Goal: Task Accomplishment & Management: Manage account settings

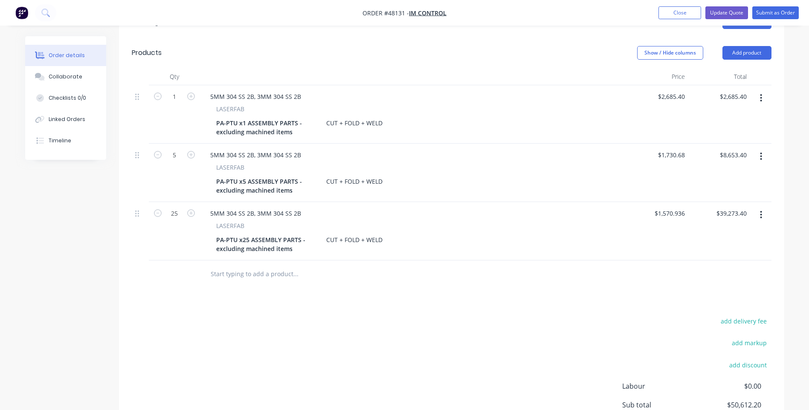
scroll to position [256, 0]
click at [729, 90] on input "$2,685.40" at bounding box center [734, 96] width 31 height 12
click at [729, 90] on input "2685.40" at bounding box center [736, 96] width 26 height 12
click at [730, 90] on input "2685.40" at bounding box center [736, 96] width 26 height 12
click at [728, 90] on input "2685.40" at bounding box center [736, 96] width 26 height 12
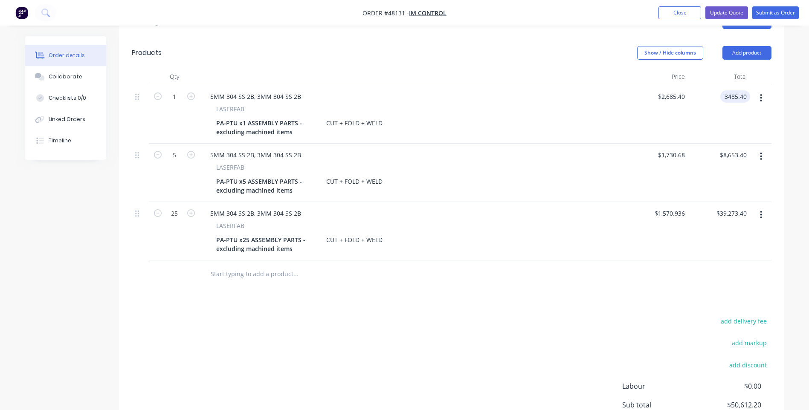
type input "3485.40"
type input "$3,485.40"
click at [626, 144] on div "$1,730.68 $1,730.68" at bounding box center [657, 173] width 62 height 58
click at [730, 149] on input "8653.40" at bounding box center [734, 155] width 31 height 12
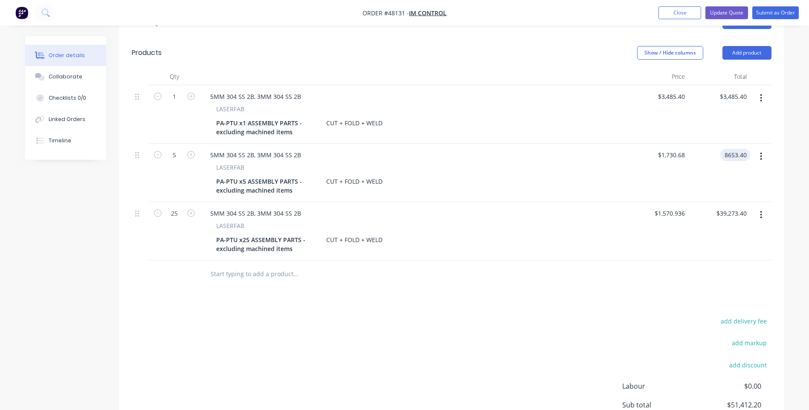
click at [730, 149] on input "8653.40" at bounding box center [736, 155] width 26 height 12
type input "9903.4"
type input "$1,980.68"
type input "$9,903.40"
click at [702, 179] on div "$9,903.40 $9,903.40" at bounding box center [719, 173] width 62 height 58
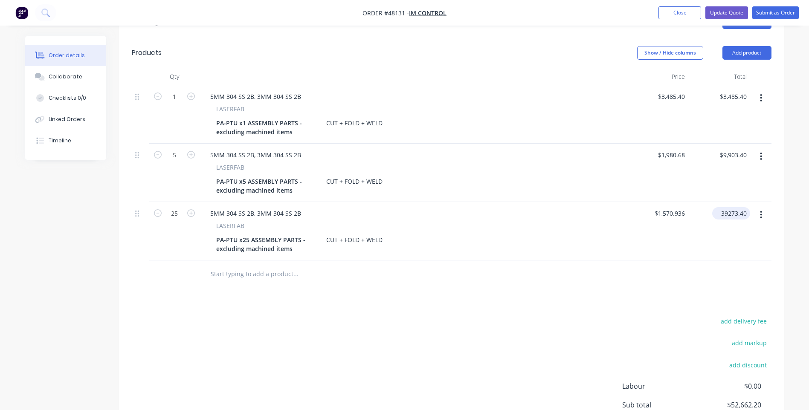
click at [723, 207] on input "39273.40" at bounding box center [732, 213] width 35 height 12
type input "43273.4"
type input "$1,730.936"
type input "$43,273.40"
click at [693, 243] on div "$43,273.40 43273.4" at bounding box center [719, 231] width 62 height 58
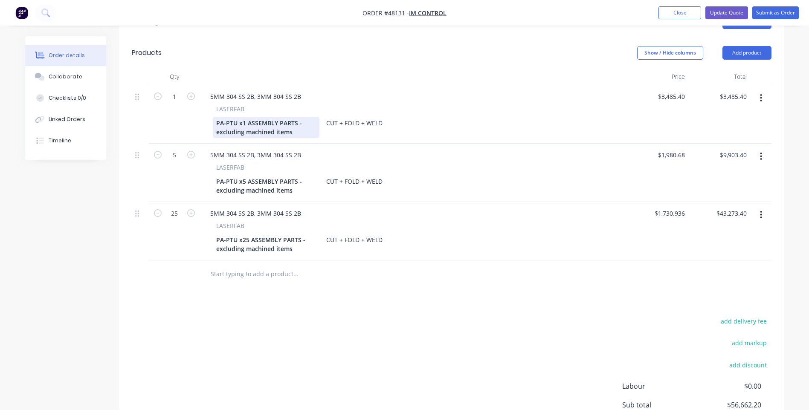
click at [267, 121] on div "PA-PTU x1 ASSEMBLY PARTS - excluding machined items" at bounding box center [266, 127] width 107 height 21
click at [282, 118] on div "PA-PTU x1 ASSEMBLY PARTS - excluding machined items" at bounding box center [266, 127] width 107 height 21
click at [297, 119] on div "PA-PTU x1 ASSEMBLY PARTS - excluding machined items" at bounding box center [266, 127] width 107 height 21
drag, startPoint x: 303, startPoint y: 119, endPoint x: 245, endPoint y: 118, distance: 58.4
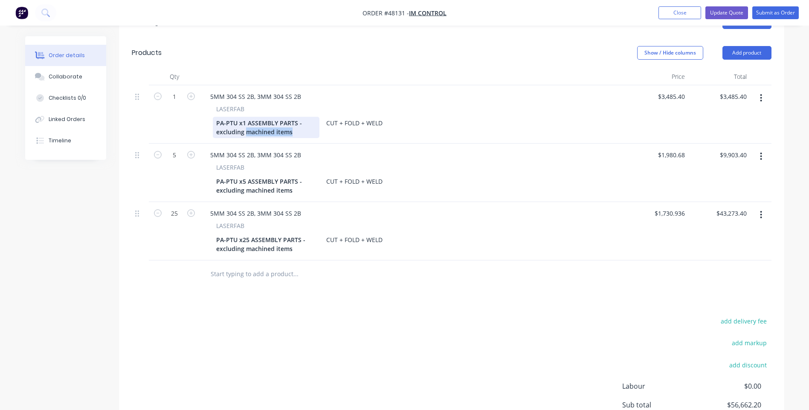
click at [245, 118] on div "PA-PTU x1 ASSEMBLY PARTS - excluding machined items" at bounding box center [266, 127] width 107 height 21
click at [258, 122] on div "PA-PTU x1 ASSEMBLY PARTS - excluding machined items" at bounding box center [266, 127] width 107 height 21
drag, startPoint x: 291, startPoint y: 121, endPoint x: 246, endPoint y: 120, distance: 44.8
click at [246, 120] on div "PA-PTU x1 ASSEMBLY PARTS - excluding machined items" at bounding box center [266, 127] width 107 height 21
drag, startPoint x: 308, startPoint y: 120, endPoint x: 217, endPoint y: 122, distance: 90.8
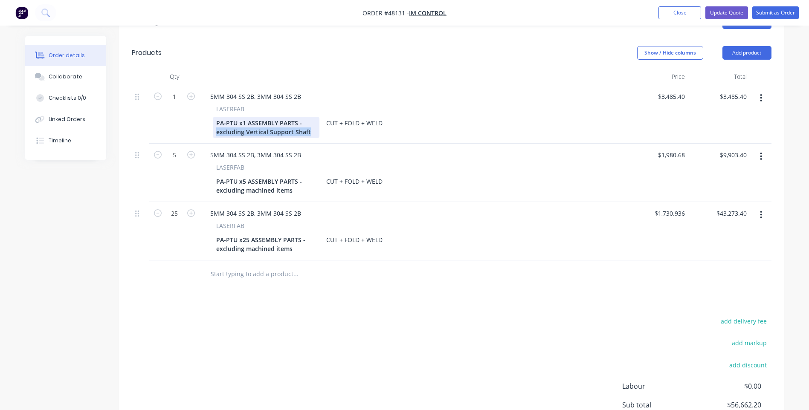
click at [217, 122] on div "PA-PTU x1 ASSEMBLY PARTS - excluding Vertical Support Shaft" at bounding box center [266, 127] width 107 height 21
copy div "excluding Vertical Support Shaft"
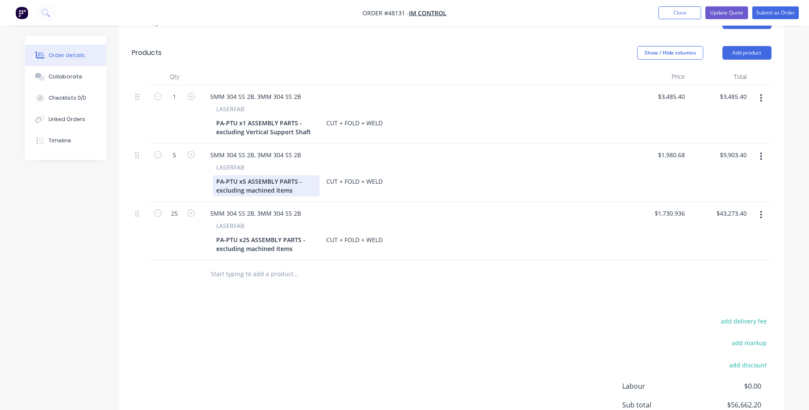
click at [260, 181] on div "PA-PTU x5 ASSEMBLY PARTS - excluding machined items" at bounding box center [266, 185] width 107 height 21
drag, startPoint x: 298, startPoint y: 179, endPoint x: 206, endPoint y: 177, distance: 91.7
click at [206, 177] on div "LASERFAB PA-PTU x5 ASSEMBLY PARTS - excluding machined items CUT + FOLD + WELD" at bounding box center [412, 180] width 419 height 34
click at [292, 239] on div "PA-PTU x25 ASSEMBLY PARTS - excluding machined items" at bounding box center [266, 244] width 107 height 21
drag, startPoint x: 298, startPoint y: 235, endPoint x: 208, endPoint y: 234, distance: 90.8
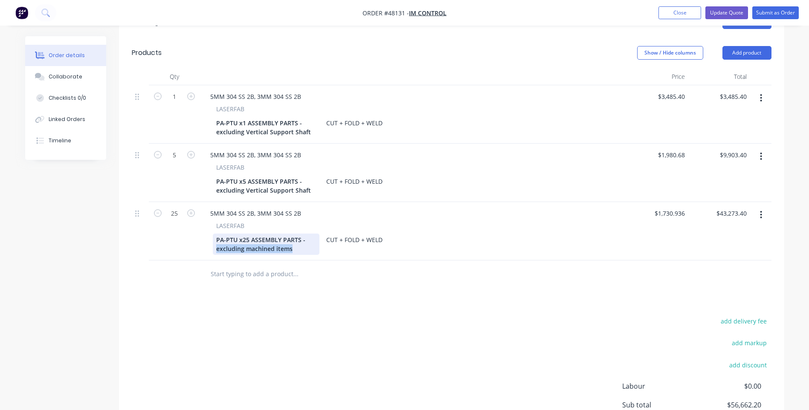
click at [208, 234] on div "LASERFAB PA-PTU x25 ASSEMBLY PARTS - excluding machined items CUT + FOLD + WELD" at bounding box center [412, 238] width 419 height 34
click at [500, 266] on div at bounding box center [353, 274] width 300 height 17
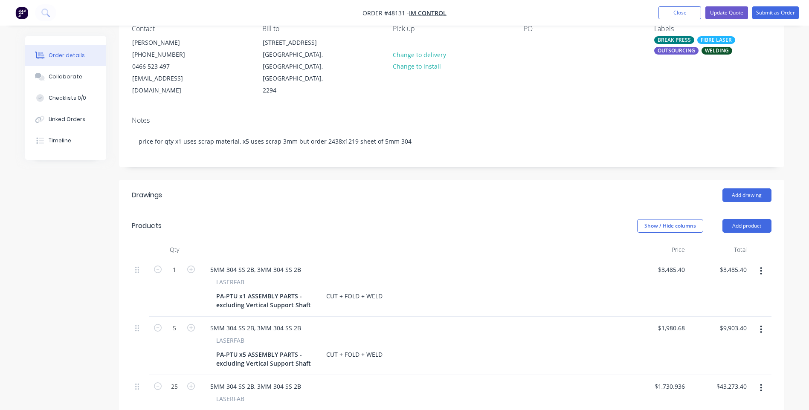
scroll to position [0, 0]
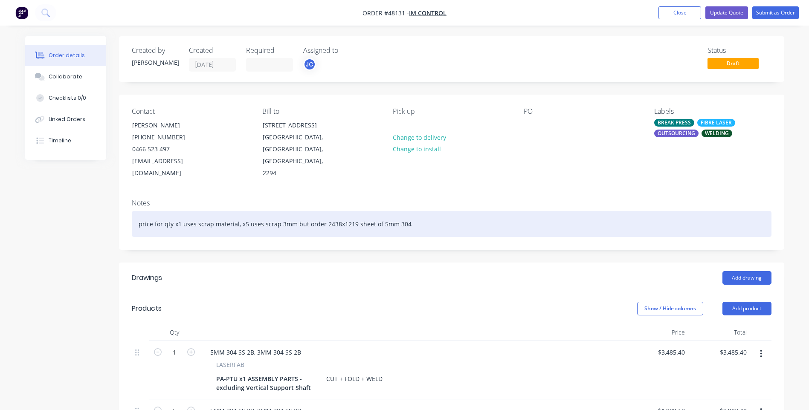
click at [633, 211] on div "price for qty x1 uses scrap material, x5 uses scrap 3mm but order 2438x1219 she…" at bounding box center [451, 224] width 639 height 26
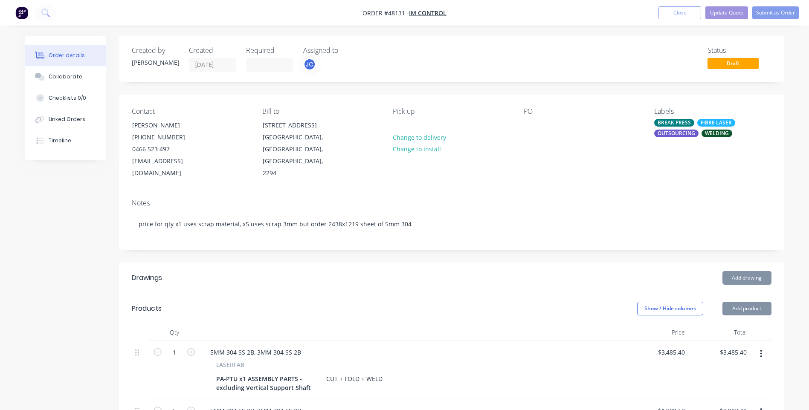
click at [442, 244] on div "Created by [PERSON_NAME] Created [DATE] Required Assigned to JC Status Draft Co…" at bounding box center [451, 383] width 665 height 694
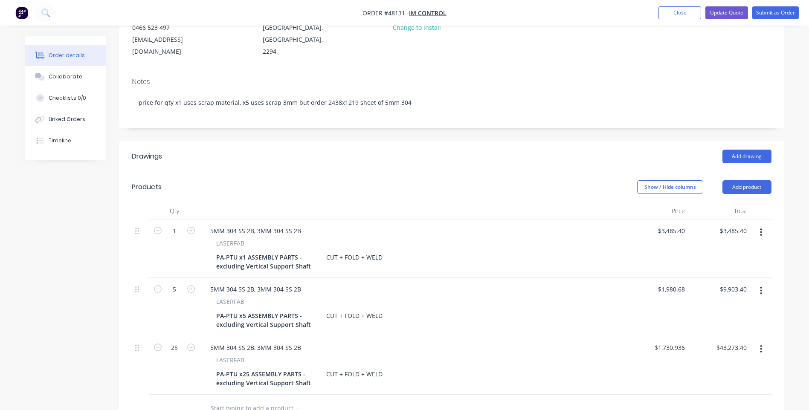
scroll to position [128, 0]
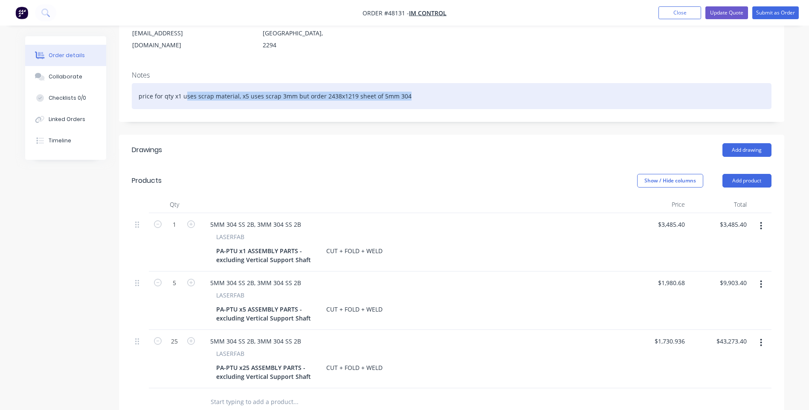
drag, startPoint x: 432, startPoint y: 86, endPoint x: 184, endPoint y: 87, distance: 247.7
click at [184, 87] on div "price for qty x1 uses scrap material, x5 uses scrap 3mm but order 2438x1219 she…" at bounding box center [451, 96] width 639 height 26
click at [205, 86] on div "price for qty x1 uses scrap material, x5 uses scrap 3mm but order 2438x1219 she…" at bounding box center [451, 96] width 639 height 26
drag, startPoint x: 237, startPoint y: 84, endPoint x: 132, endPoint y: 85, distance: 105.3
click at [132, 85] on div "price for qty x1 uses scrap material, x5 uses scrap 3mm but order 2438x1219 she…" at bounding box center [451, 96] width 639 height 26
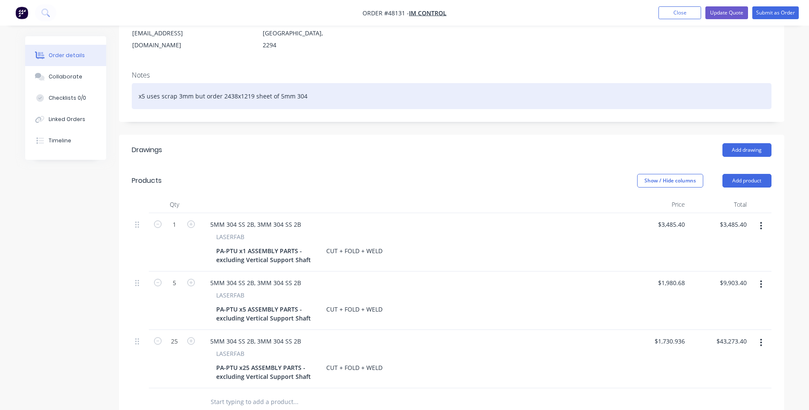
drag, startPoint x: 140, startPoint y: 85, endPoint x: 324, endPoint y: 82, distance: 183.3
click at [324, 83] on div "x5 uses scrap 3mm but order 2438x1219 sheet of 5mm 304" at bounding box center [451, 96] width 639 height 26
click at [186, 87] on div at bounding box center [451, 96] width 639 height 26
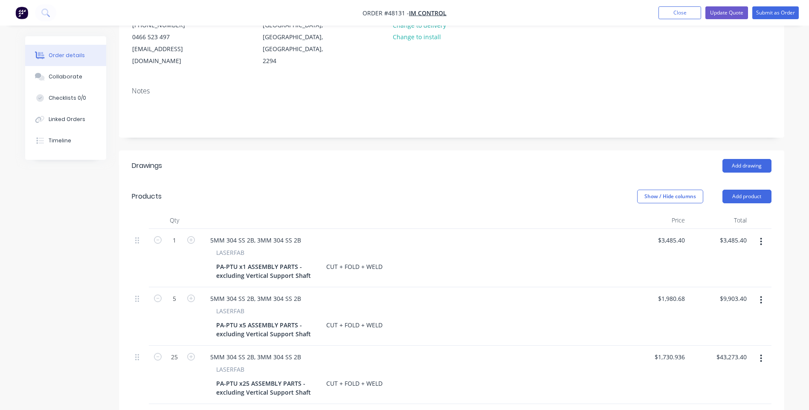
scroll to position [171, 0]
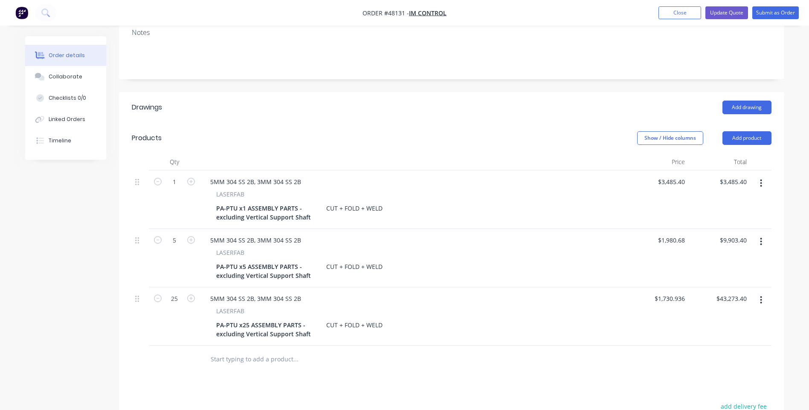
click at [285, 101] on div "Add drawing" at bounding box center [518, 108] width 503 height 14
click at [670, 14] on button "Close" at bounding box center [679, 12] width 43 height 13
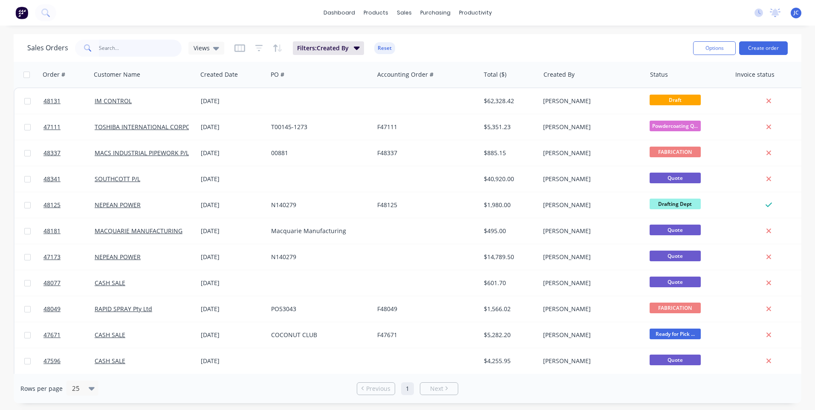
click at [106, 50] on input "text" at bounding box center [140, 48] width 83 height 17
type input "48264"
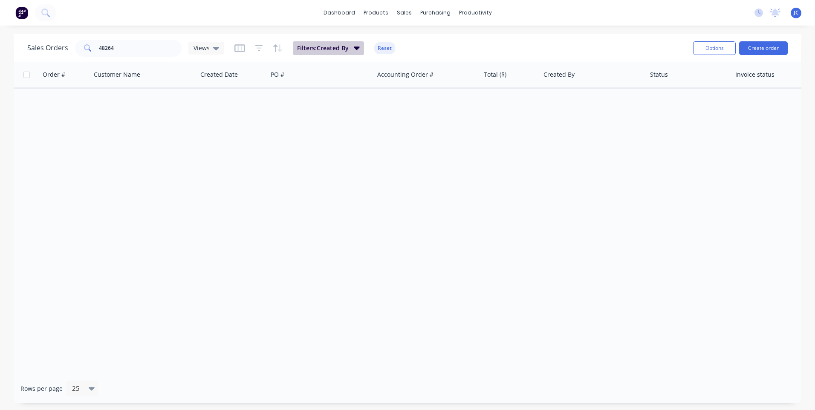
click at [355, 44] on icon "button" at bounding box center [357, 47] width 6 height 9
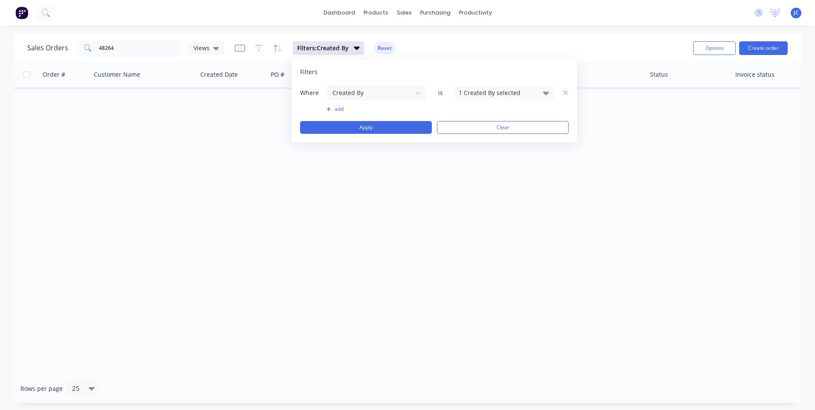
click at [547, 95] on icon at bounding box center [546, 92] width 6 height 9
click at [467, 137] on div at bounding box center [468, 139] width 17 height 17
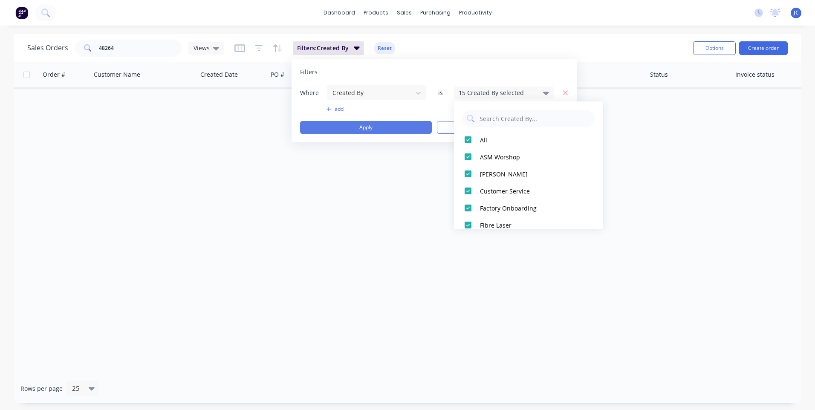
click at [375, 127] on button "Apply" at bounding box center [366, 127] width 132 height 13
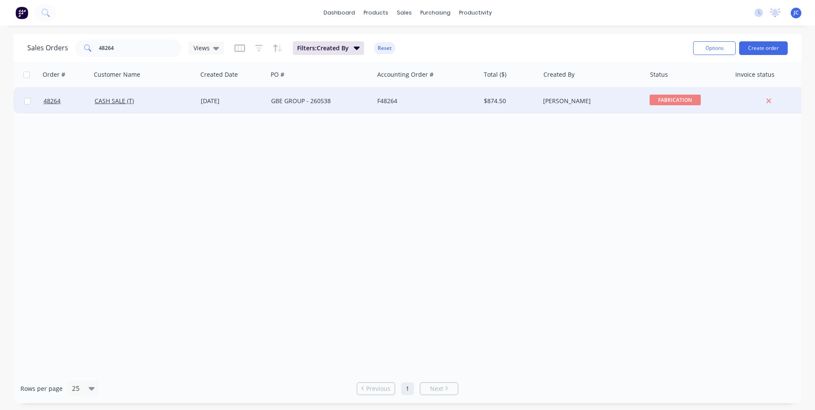
click at [163, 98] on div "CASH SALE (T)" at bounding box center [142, 101] width 95 height 9
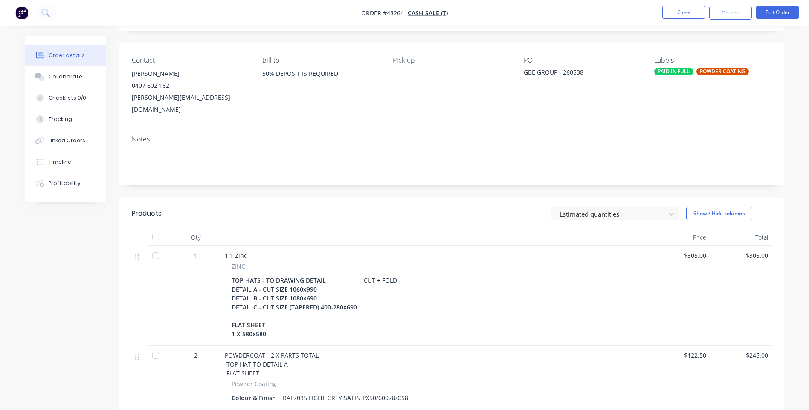
scroll to position [50, 0]
drag, startPoint x: 795, startPoint y: 82, endPoint x: 785, endPoint y: 79, distance: 11.1
click at [794, 82] on div "Order details Collaborate Checklists 0/0 Tracking Linked Orders Timeline Profit…" at bounding box center [404, 292] width 809 height 685
drag, startPoint x: 132, startPoint y: 99, endPoint x: 208, endPoint y: 102, distance: 76.3
click at [208, 102] on div "[PERSON_NAME][EMAIL_ADDRESS][DOMAIN_NAME]" at bounding box center [190, 104] width 117 height 24
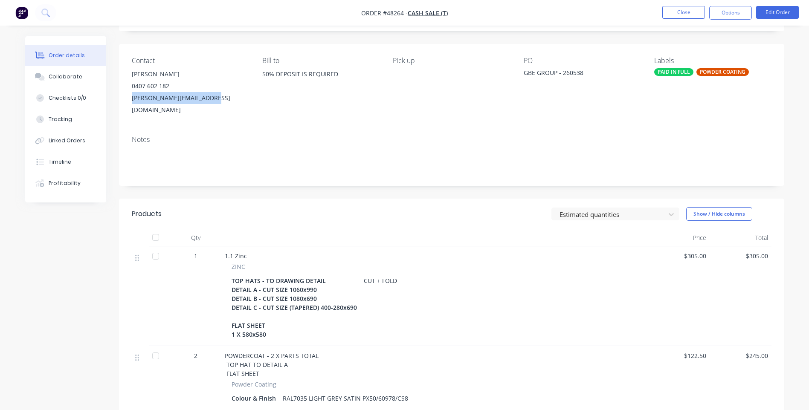
copy div "[PERSON_NAME][EMAIL_ADDRESS][DOMAIN_NAME]"
